Goal: Information Seeking & Learning: Check status

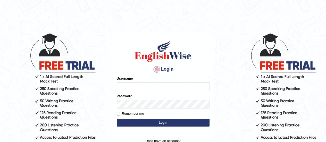
type input "florbello"
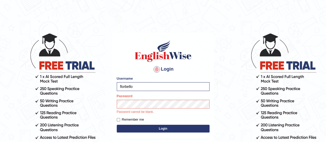
click at [165, 129] on div "Login Please fix the following errors: Username florbello Password Password can…" at bounding box center [162, 99] width 101 height 135
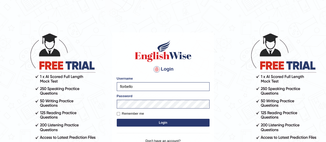
click at [155, 122] on button "Login" at bounding box center [163, 123] width 93 height 8
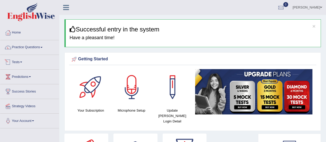
click at [21, 65] on link "Tests" at bounding box center [29, 61] width 59 height 13
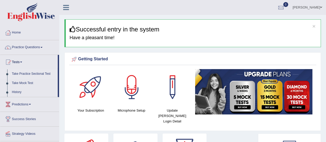
click at [28, 72] on link "Take Practice Sectional Test" at bounding box center [34, 73] width 48 height 9
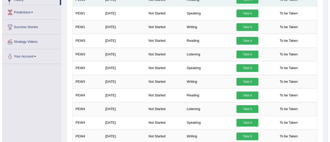
scroll to position [92, 0]
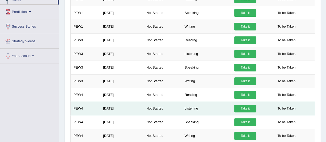
click at [244, 105] on link "Take it" at bounding box center [245, 109] width 22 height 8
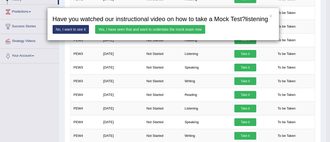
click at [123, 28] on link "Yes, I have seen that and want to undertake the mock exam now" at bounding box center [150, 29] width 110 height 9
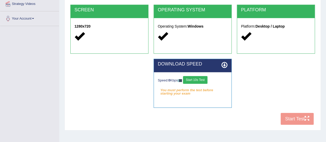
scroll to position [102, 0]
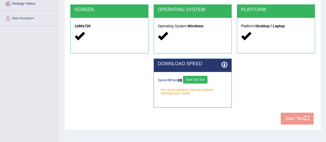
click at [204, 81] on button "Start 10s Test" at bounding box center [195, 80] width 24 height 8
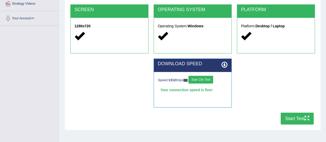
click at [300, 117] on button "Start Test" at bounding box center [296, 118] width 33 height 12
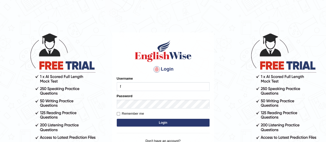
type input "florbello"
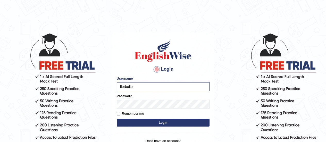
click at [145, 121] on button "Login" at bounding box center [163, 123] width 93 height 8
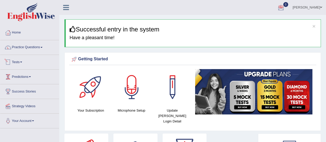
click at [16, 62] on link "Tests" at bounding box center [29, 61] width 59 height 13
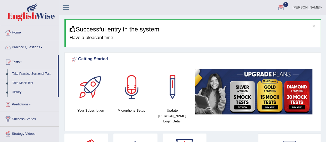
click at [32, 71] on link "Take Practice Sectional Test" at bounding box center [34, 73] width 48 height 9
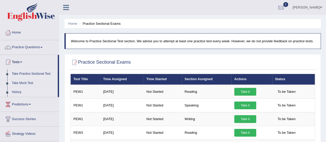
click at [19, 92] on link "History" at bounding box center [34, 92] width 48 height 9
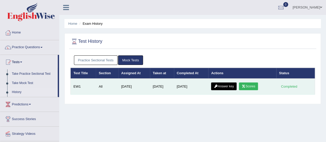
click at [252, 86] on link "Scores" at bounding box center [248, 86] width 19 height 8
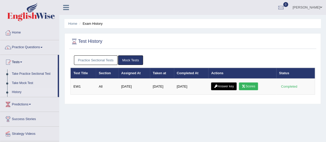
click at [100, 62] on link "Practice Sectional Tests" at bounding box center [96, 60] width 44 height 10
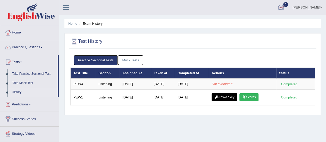
click at [284, 7] on div at bounding box center [281, 8] width 8 height 8
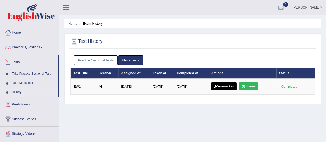
click at [77, 60] on link "Practice Sectional Tests" at bounding box center [96, 60] width 44 height 10
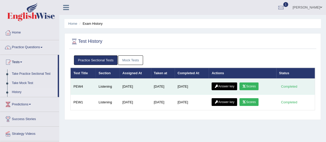
click at [233, 85] on link "Answer key" at bounding box center [223, 86] width 25 height 8
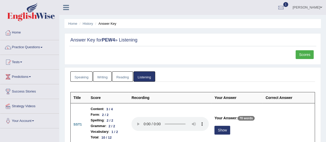
click at [20, 59] on link "Tests" at bounding box center [29, 61] width 59 height 13
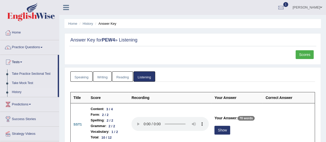
click at [20, 93] on link "History" at bounding box center [34, 92] width 48 height 9
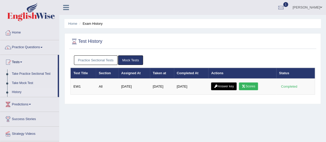
click at [103, 59] on link "Practice Sectional Tests" at bounding box center [96, 60] width 44 height 10
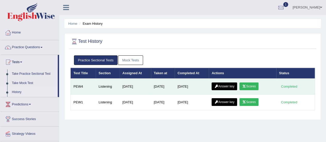
click at [251, 83] on link "Scores" at bounding box center [248, 86] width 19 height 8
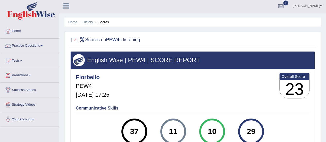
scroll to position [1, 0]
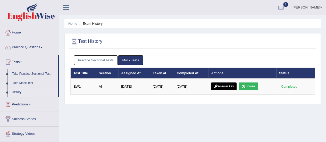
click at [107, 60] on link "Practice Sectional Tests" at bounding box center [96, 60] width 44 height 10
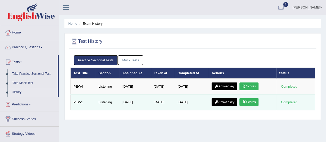
click at [252, 103] on link "Scores" at bounding box center [248, 102] width 19 height 8
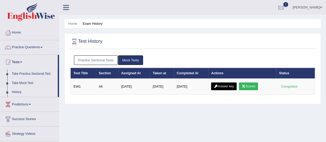
click at [107, 59] on link "Practice Sectional Tests" at bounding box center [96, 60] width 44 height 10
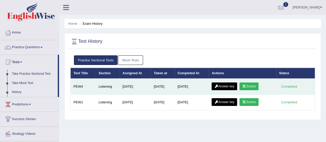
click at [227, 83] on link "Answer key" at bounding box center [223, 86] width 25 height 8
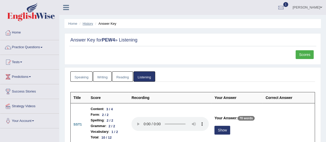
click at [86, 22] on link "History" at bounding box center [88, 24] width 10 height 4
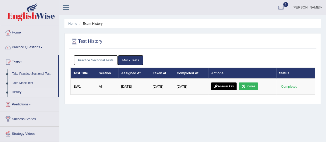
click at [108, 60] on link "Practice Sectional Tests" at bounding box center [96, 60] width 44 height 10
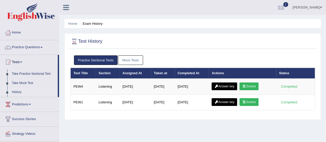
click at [126, 61] on link "Mock Tests" at bounding box center [130, 60] width 25 height 10
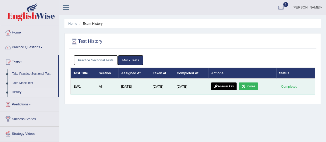
click at [229, 83] on link "Answer key" at bounding box center [223, 86] width 25 height 8
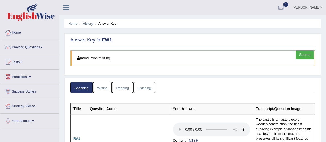
click at [105, 84] on link "Writing" at bounding box center [102, 87] width 19 height 11
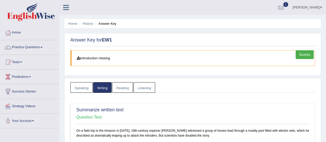
click at [116, 85] on link "Reading" at bounding box center [122, 87] width 21 height 11
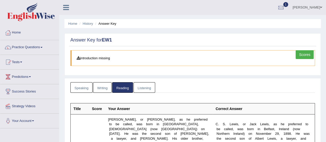
click at [148, 87] on link "Listening" at bounding box center [144, 87] width 22 height 11
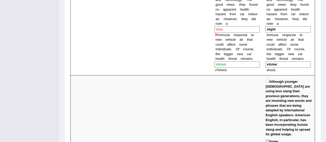
scroll to position [734, 0]
